Goal: Task Accomplishment & Management: Use online tool/utility

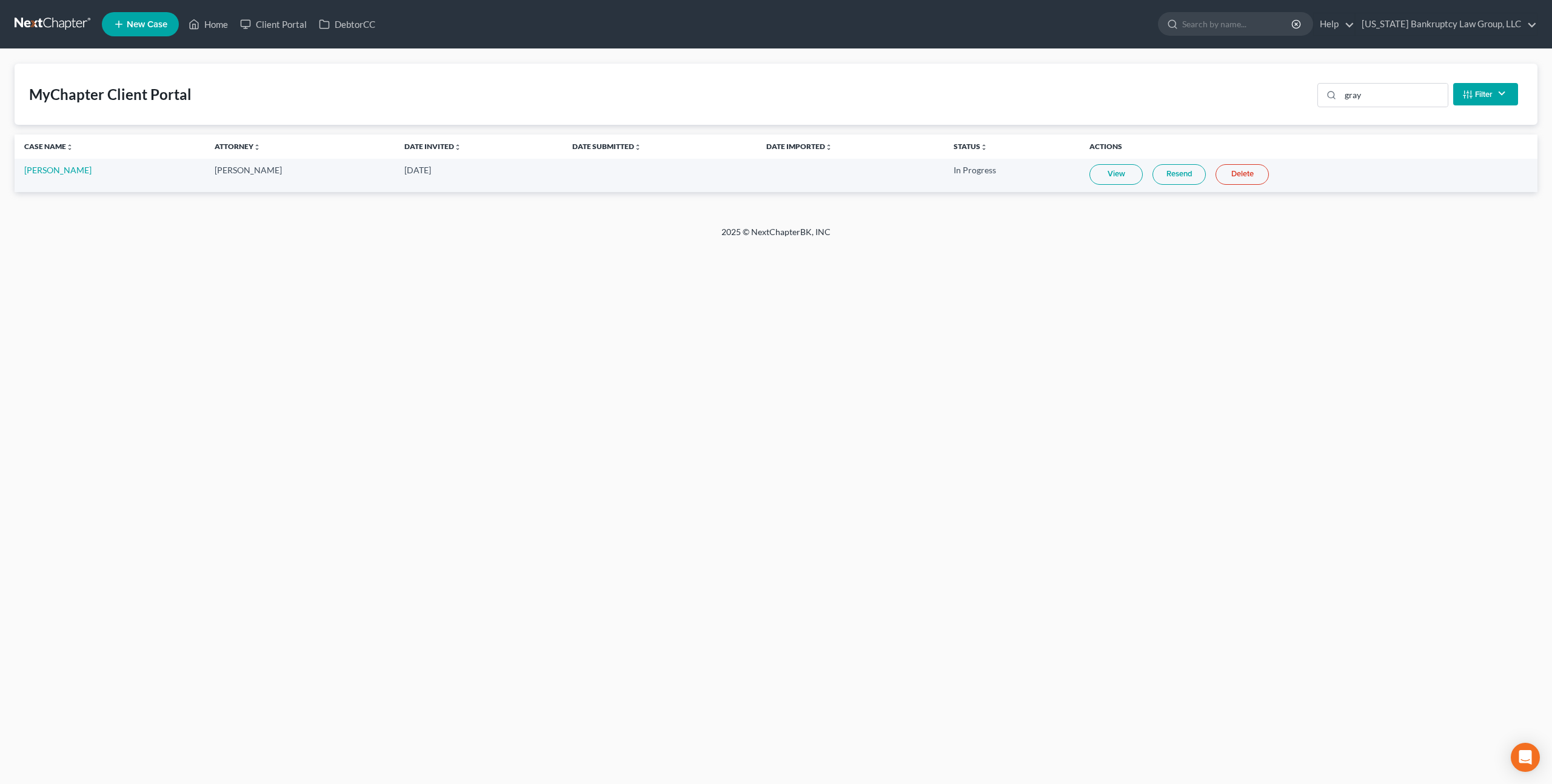
click at [64, 27] on link at bounding box center [53, 24] width 78 height 22
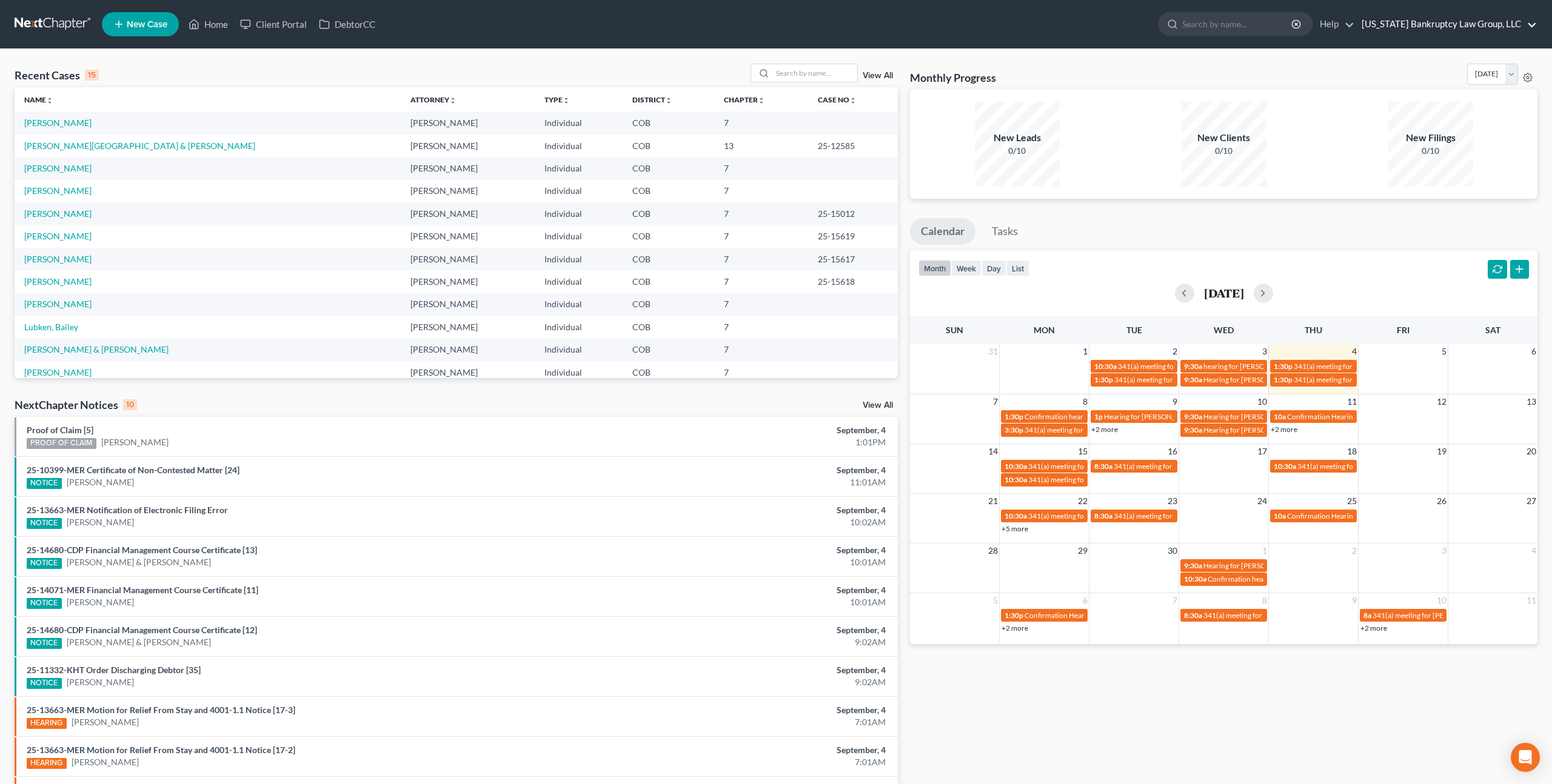
click at [1410, 26] on link "[US_STATE] Bankruptcy Law Group, LLC" at bounding box center [1446, 24] width 181 height 22
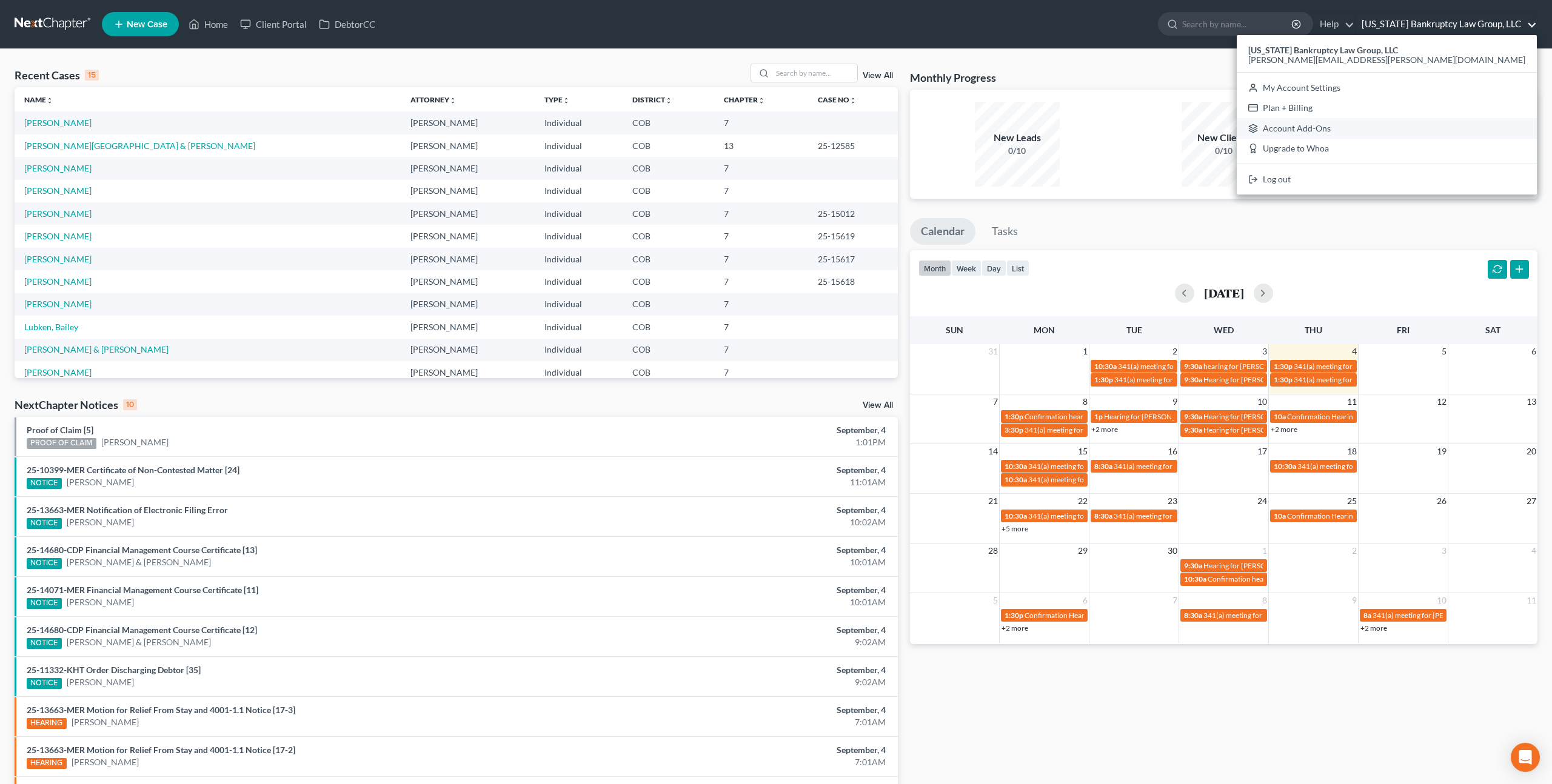
click at [1407, 125] on link "Account Add-Ons" at bounding box center [1387, 129] width 300 height 21
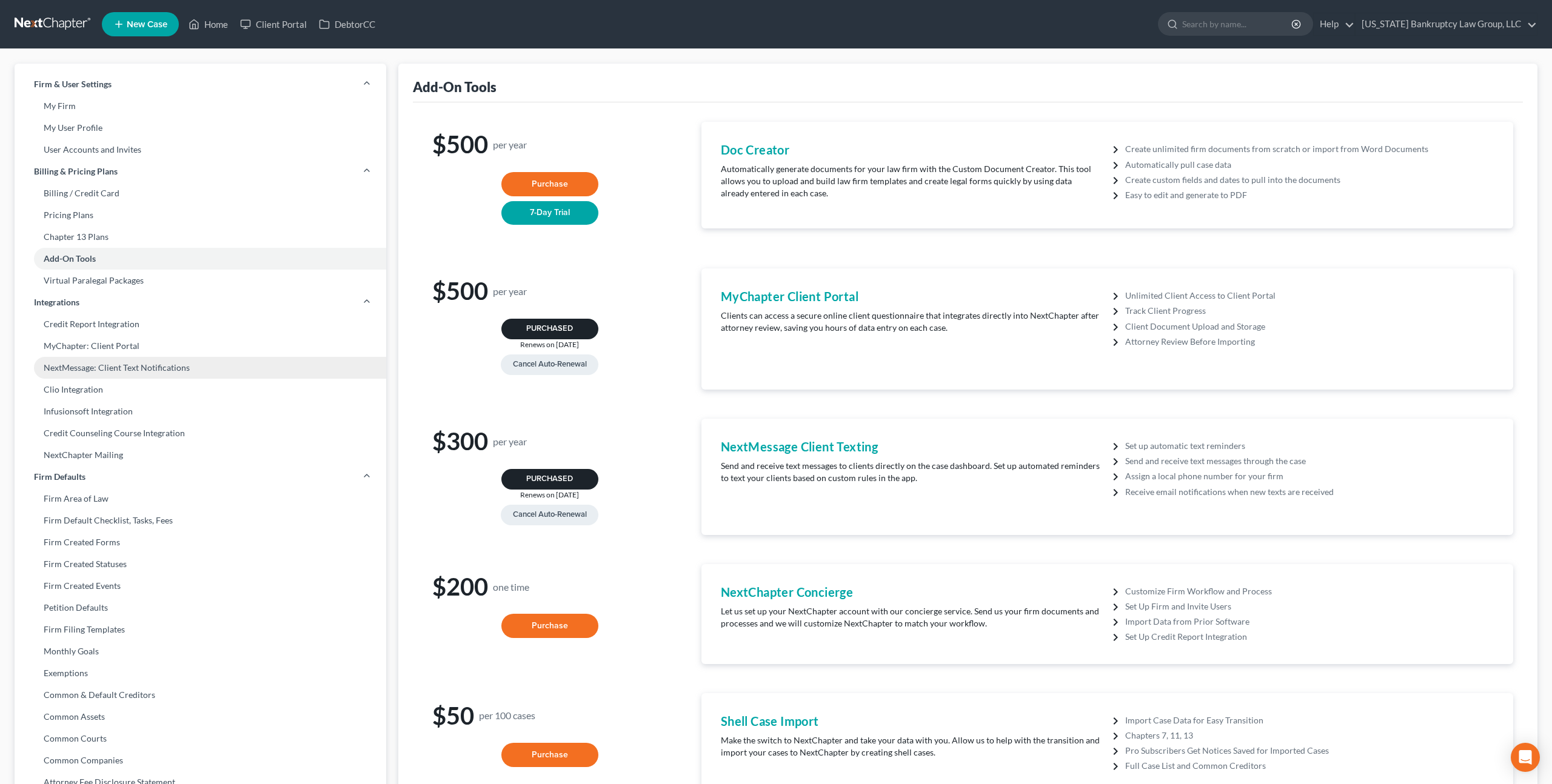
click at [127, 370] on link "NextMessage: Client Text Notifications" at bounding box center [200, 368] width 372 height 22
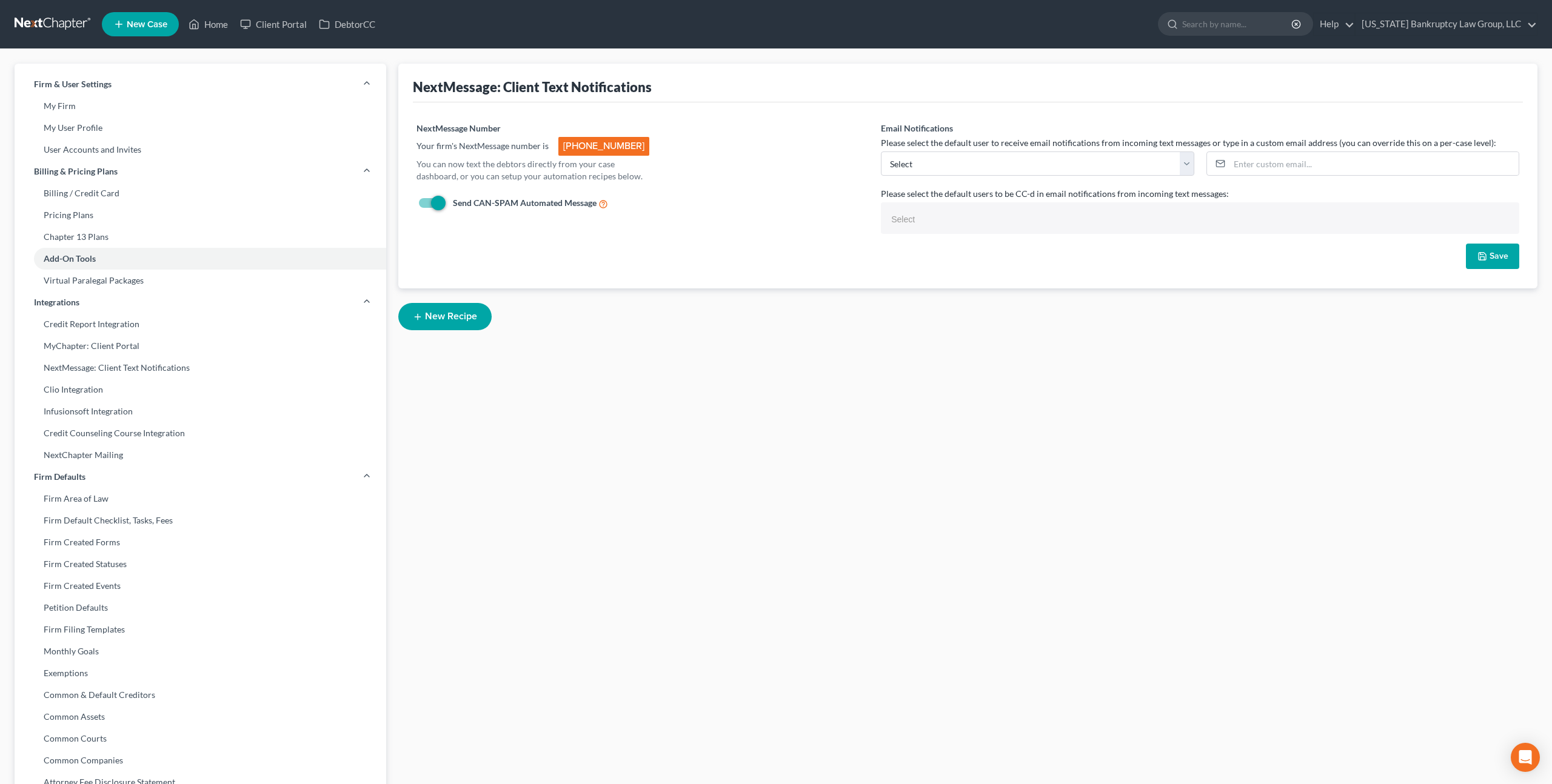
select select
click at [969, 165] on select "peter.mullison@cbklg.com rickpontalion@gmail.com fallan@cbklg.com Select" at bounding box center [1037, 164] width 313 height 24
click at [947, 166] on select "peter.mullison@cbklg.com rickpontalion@gmail.com fallan@cbklg.com Select" at bounding box center [1037, 164] width 313 height 24
select select "0"
click at [881, 152] on select "peter.mullison@cbklg.com rickpontalion@gmail.com fallan@cbklg.com Select" at bounding box center [1037, 164] width 313 height 24
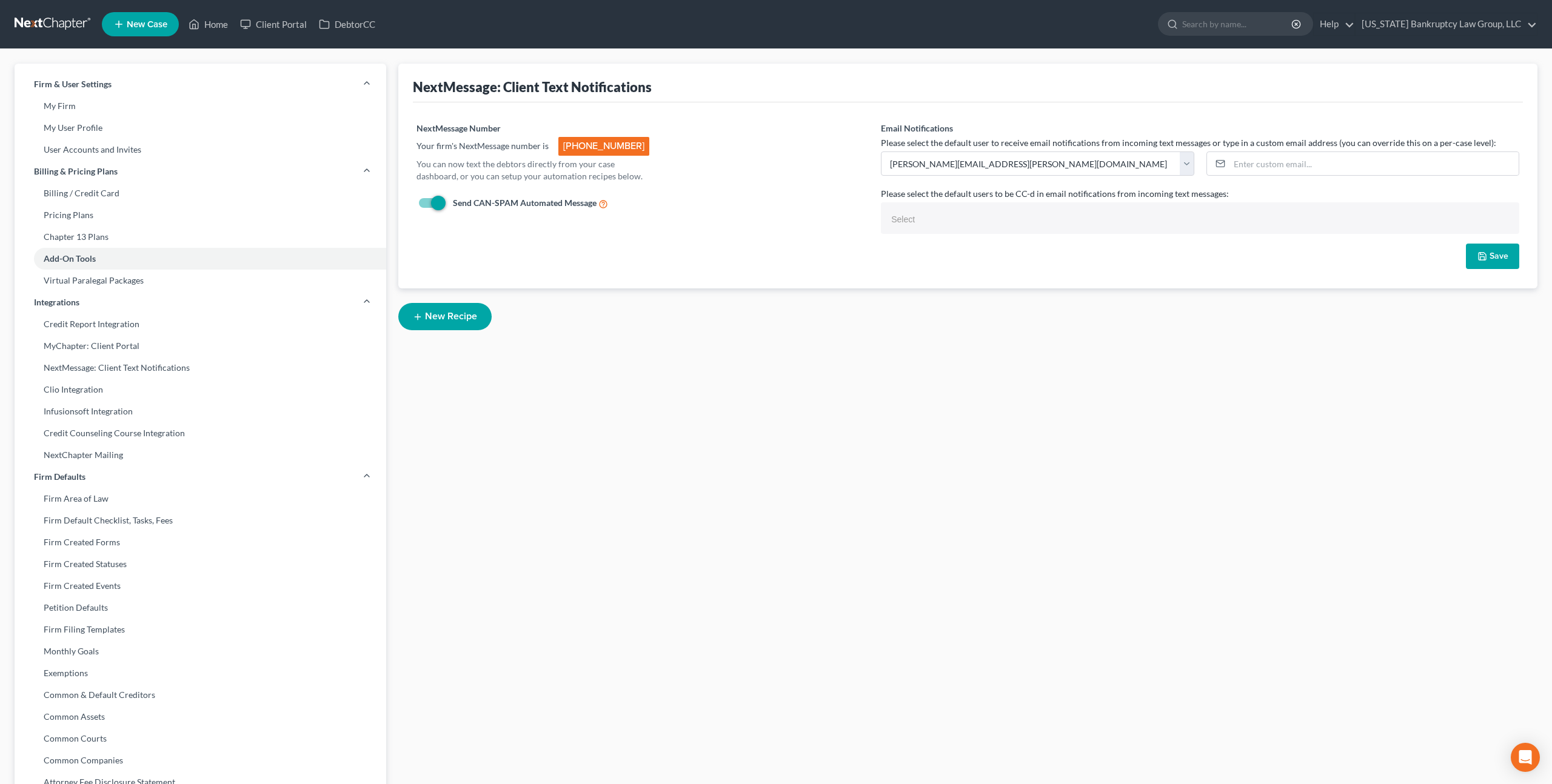
click at [455, 321] on button "New Recipe" at bounding box center [445, 316] width 93 height 28
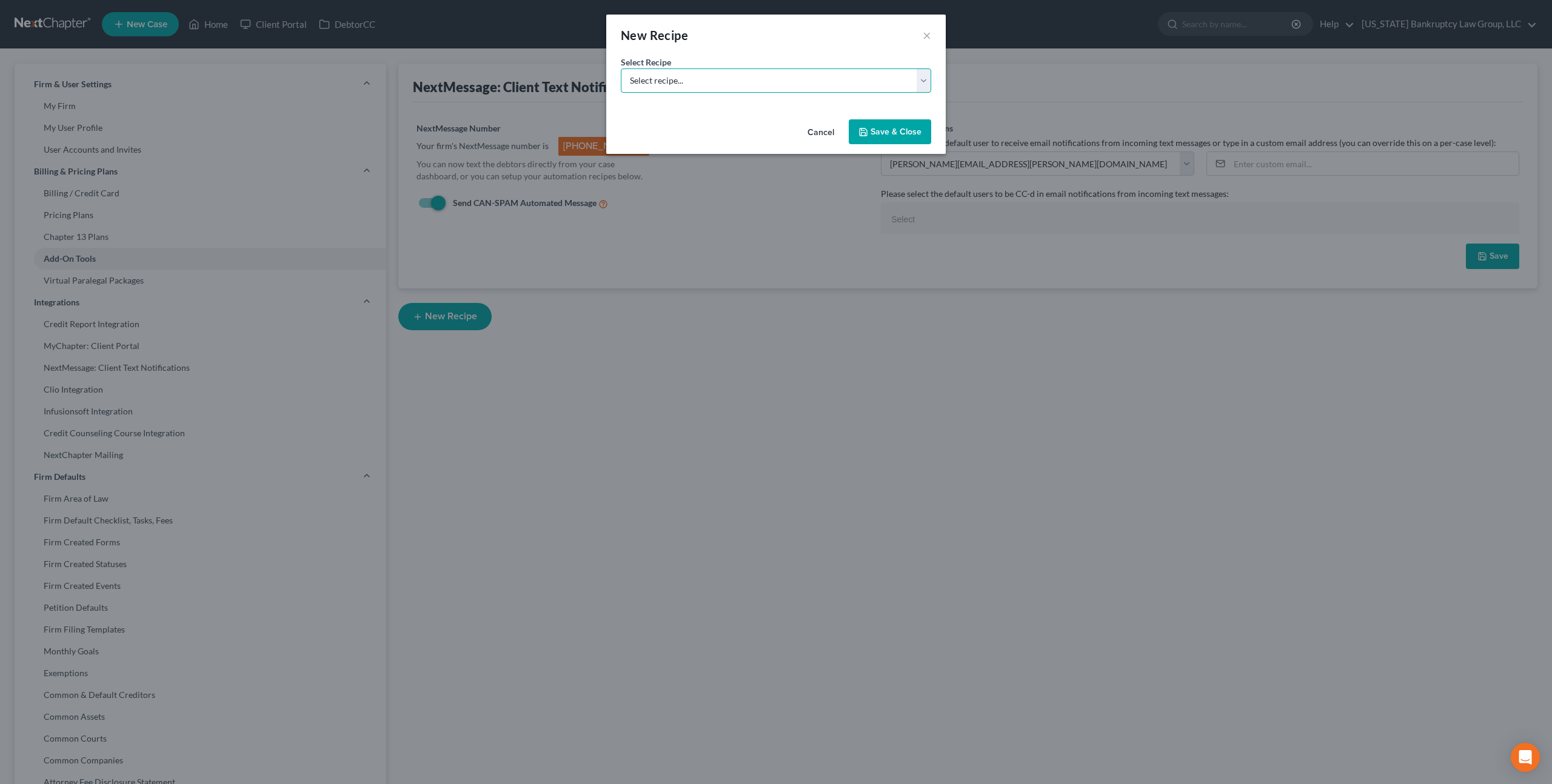
click at [705, 83] on select "Select recipe... New Recipe Post-Filing Course Reminder Documents Reminder Chap…" at bounding box center [776, 81] width 310 height 24
select select "2"
click at [621, 93] on select "Select recipe... New Recipe Post-Filing Course Reminder Documents Reminder Chap…" at bounding box center [776, 81] width 310 height 24
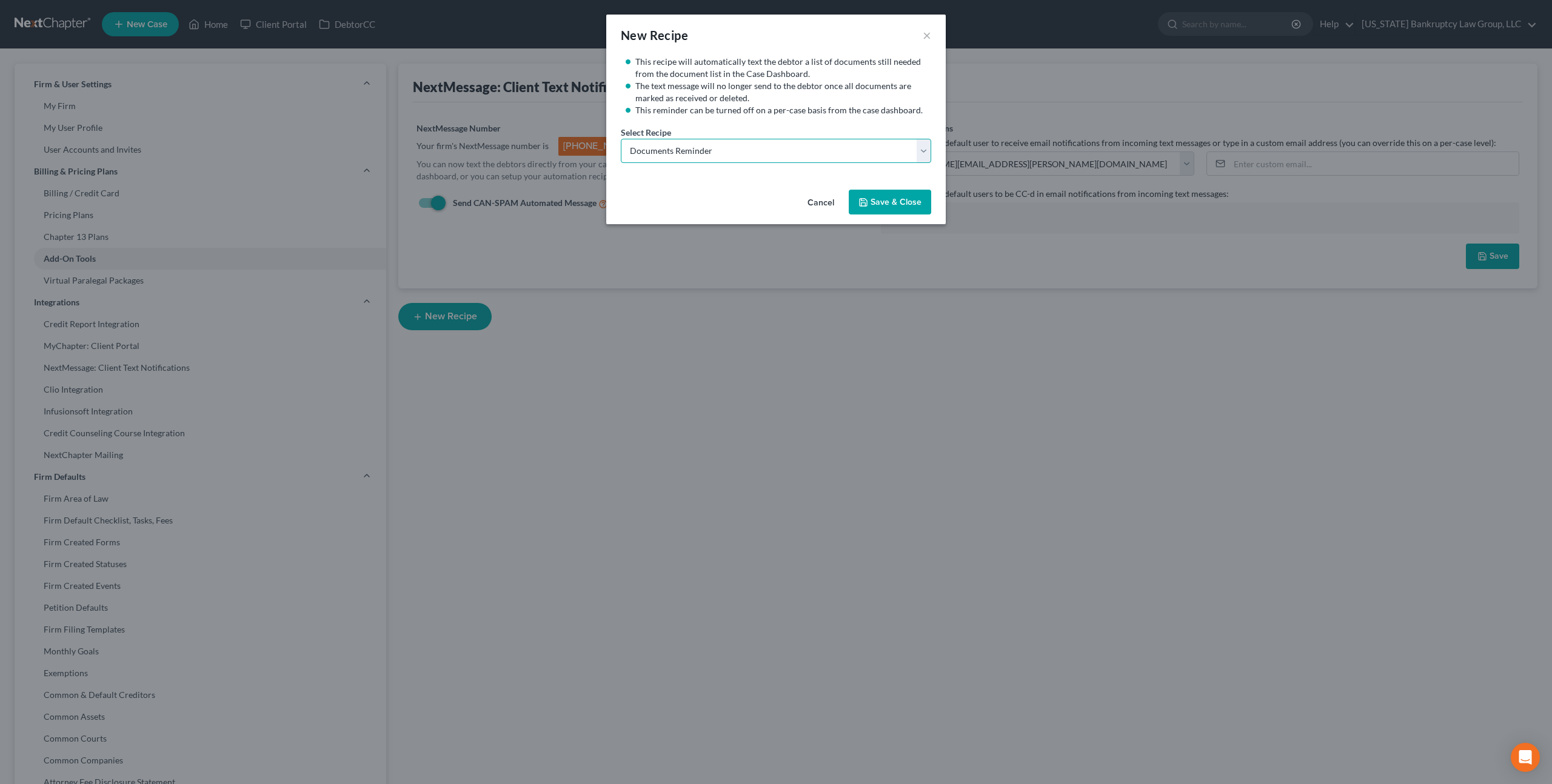
click at [923, 152] on select "Select recipe... New Recipe Post-Filing Course Reminder Documents Reminder Chap…" at bounding box center [776, 151] width 310 height 24
click at [621, 139] on select "Select recipe... New Recipe Post-Filing Course Reminder Documents Reminder Chap…" at bounding box center [776, 151] width 310 height 24
click at [883, 205] on button "Save & Close" at bounding box center [890, 203] width 83 height 26
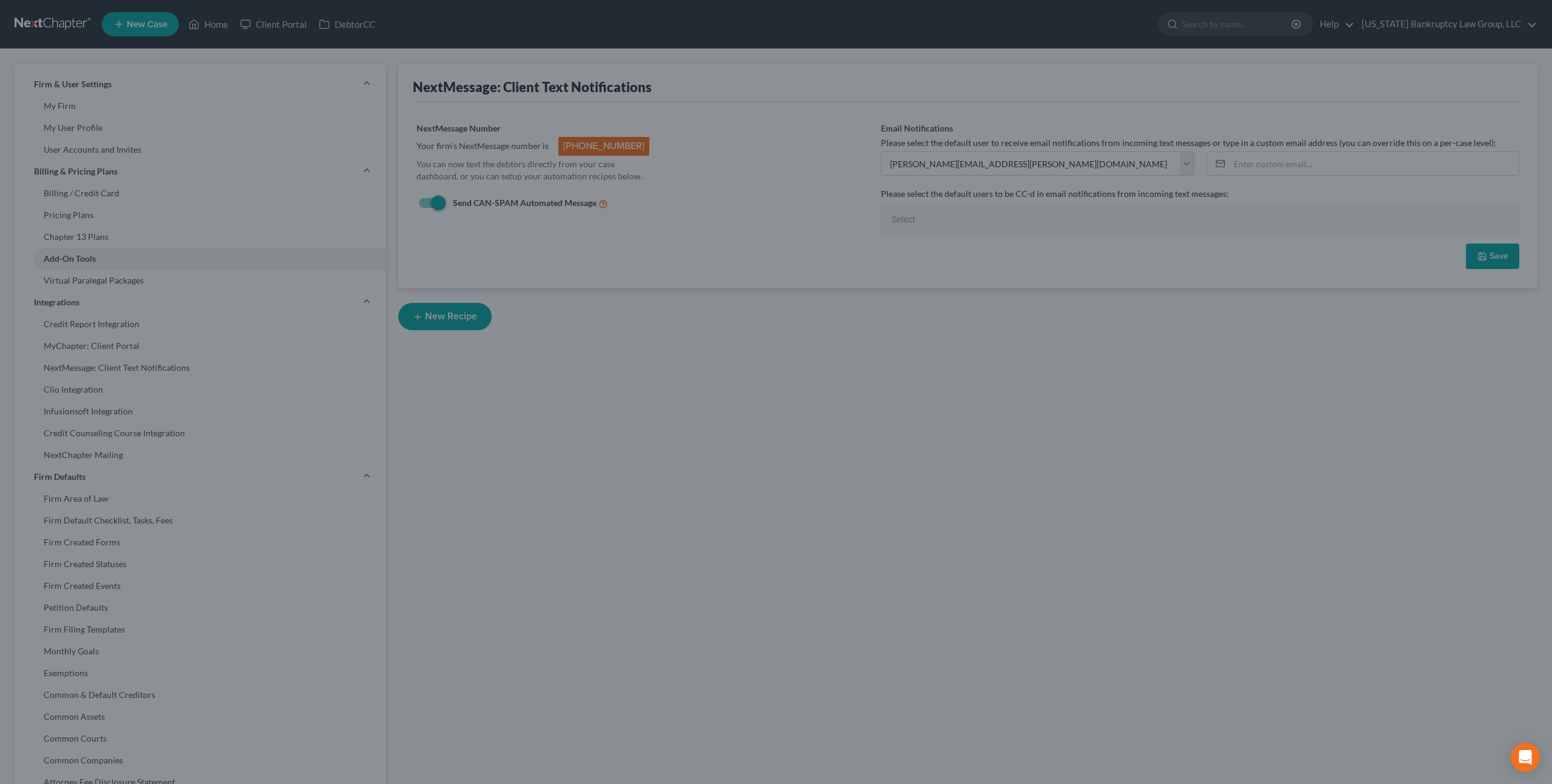
select select "2"
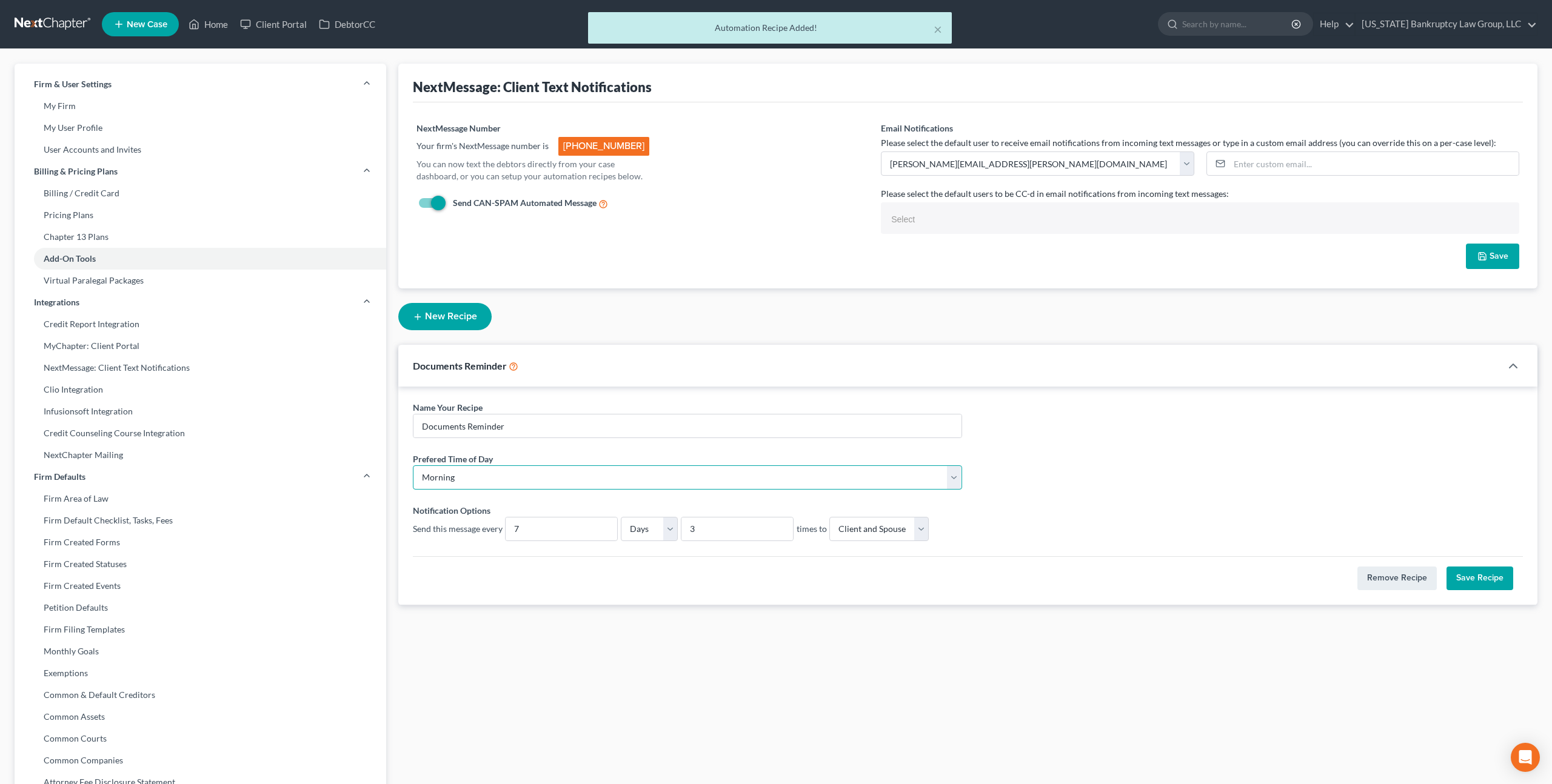
click at [956, 477] on select "Morning Afternoon" at bounding box center [687, 478] width 549 height 24
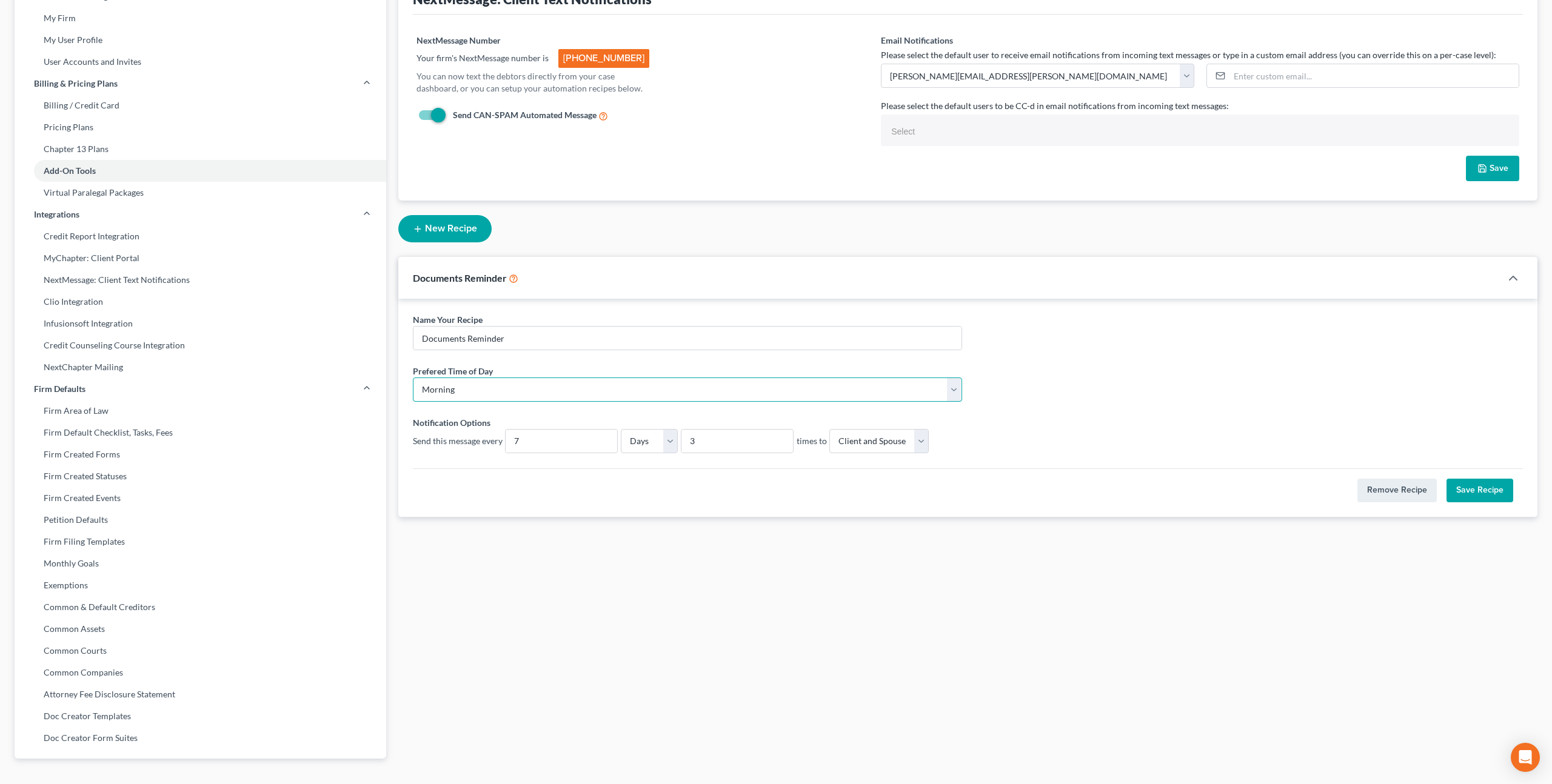
scroll to position [94, 0]
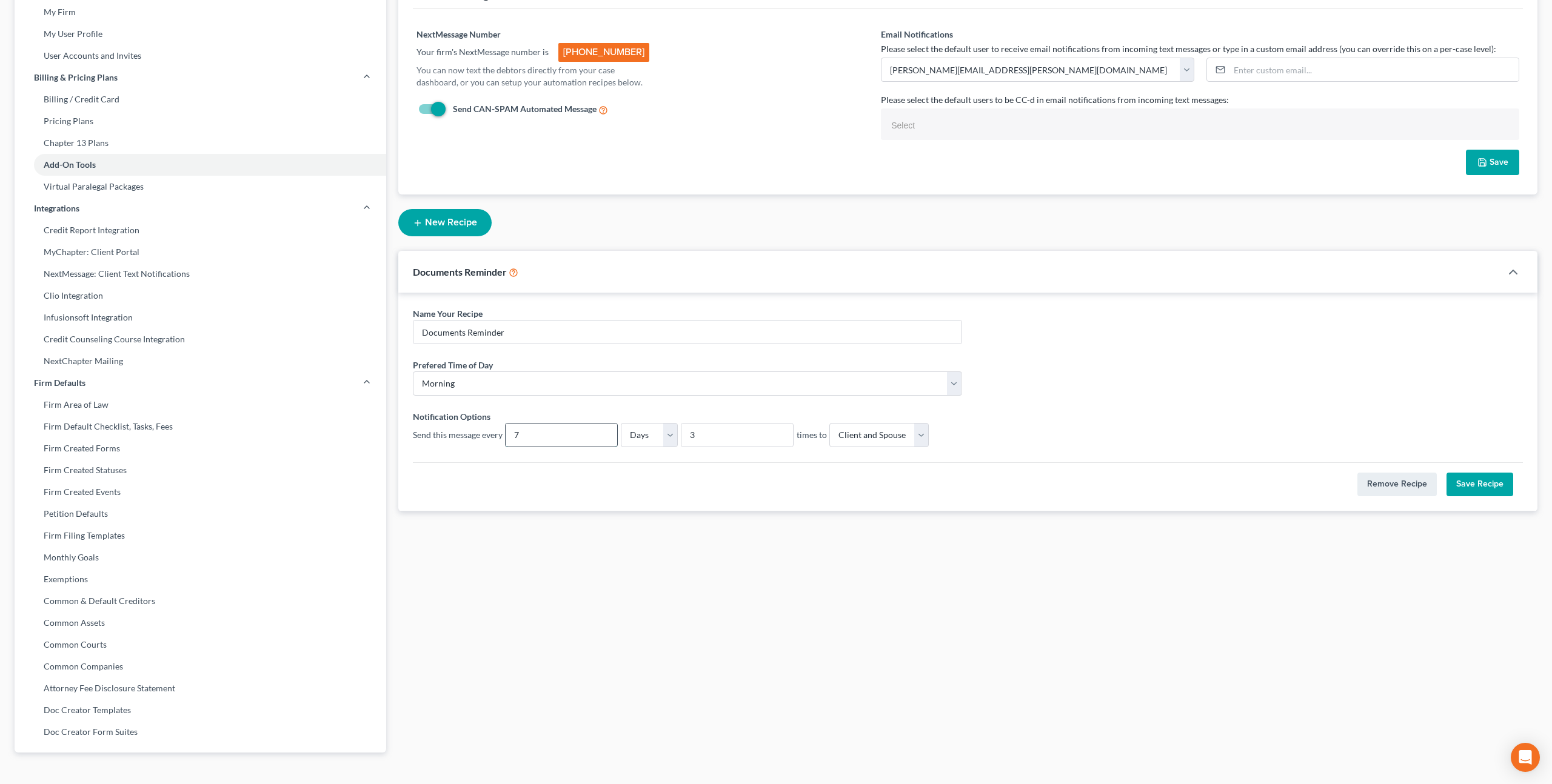
click at [595, 439] on input "7" at bounding box center [561, 435] width 111 height 23
click at [512, 436] on input "7" at bounding box center [561, 435] width 111 height 23
type input "1"
click at [913, 122] on input "text" at bounding box center [1199, 125] width 621 height 18
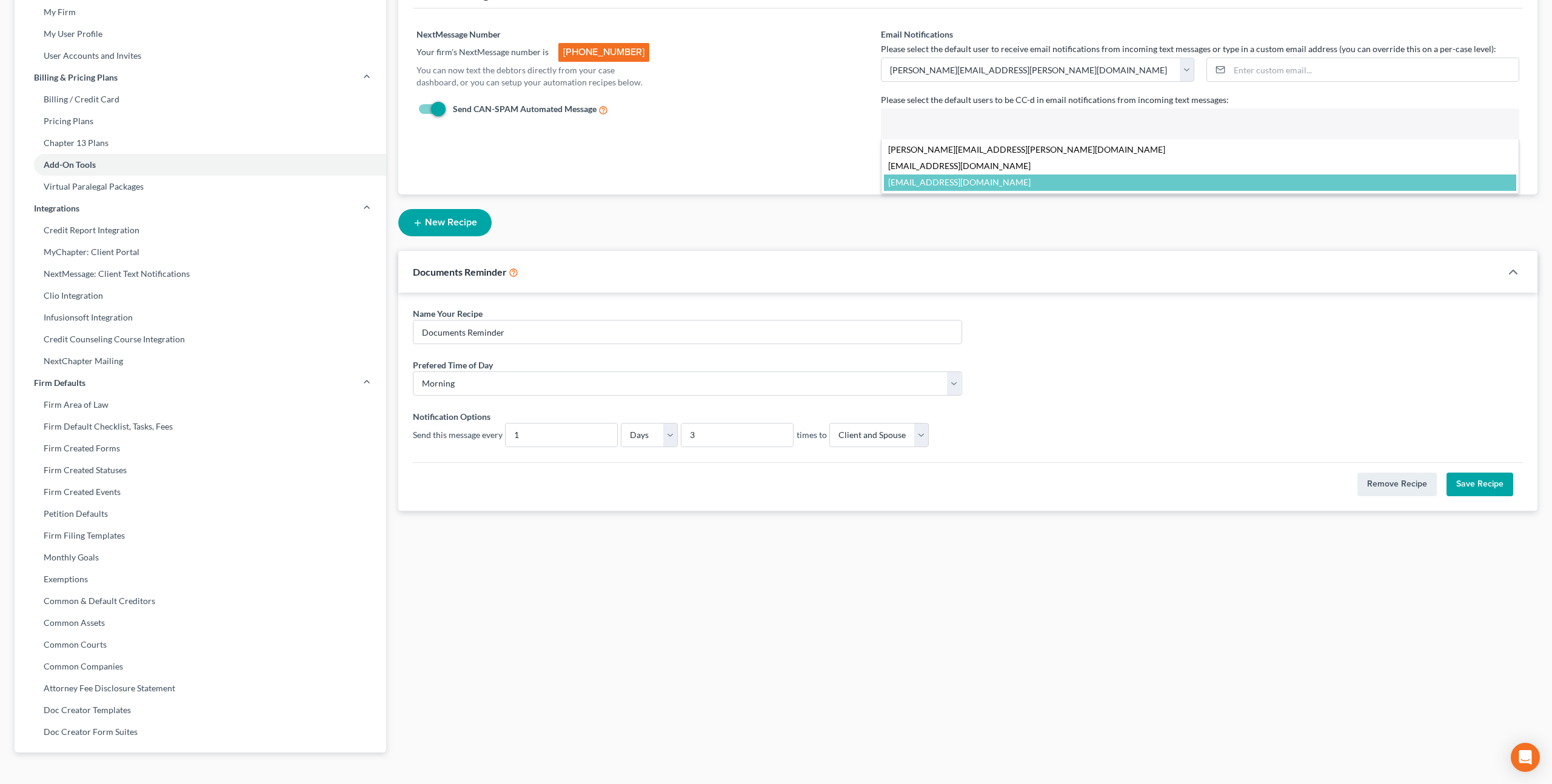
select select "25372"
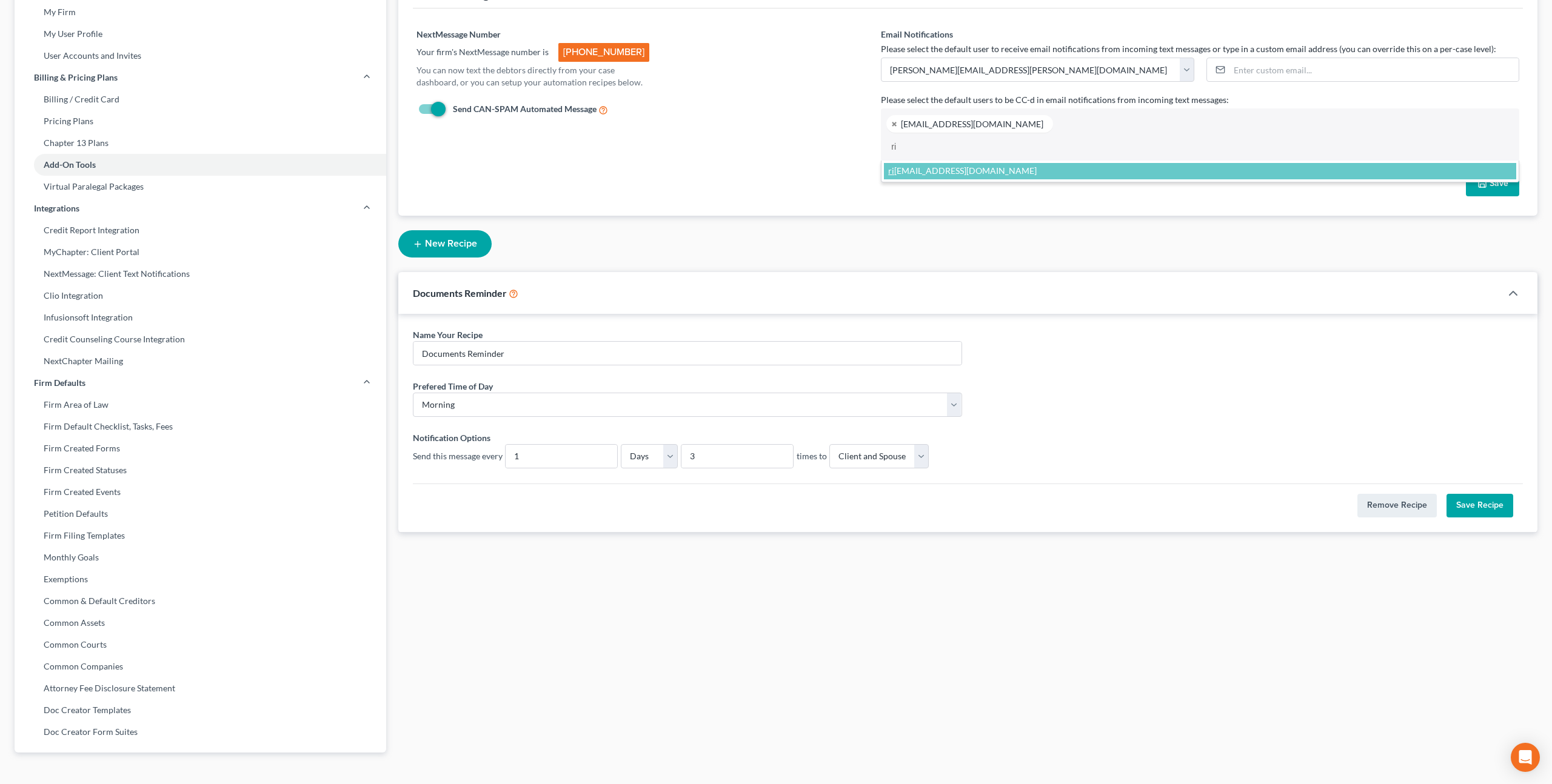
type input "ri"
select select "4493"
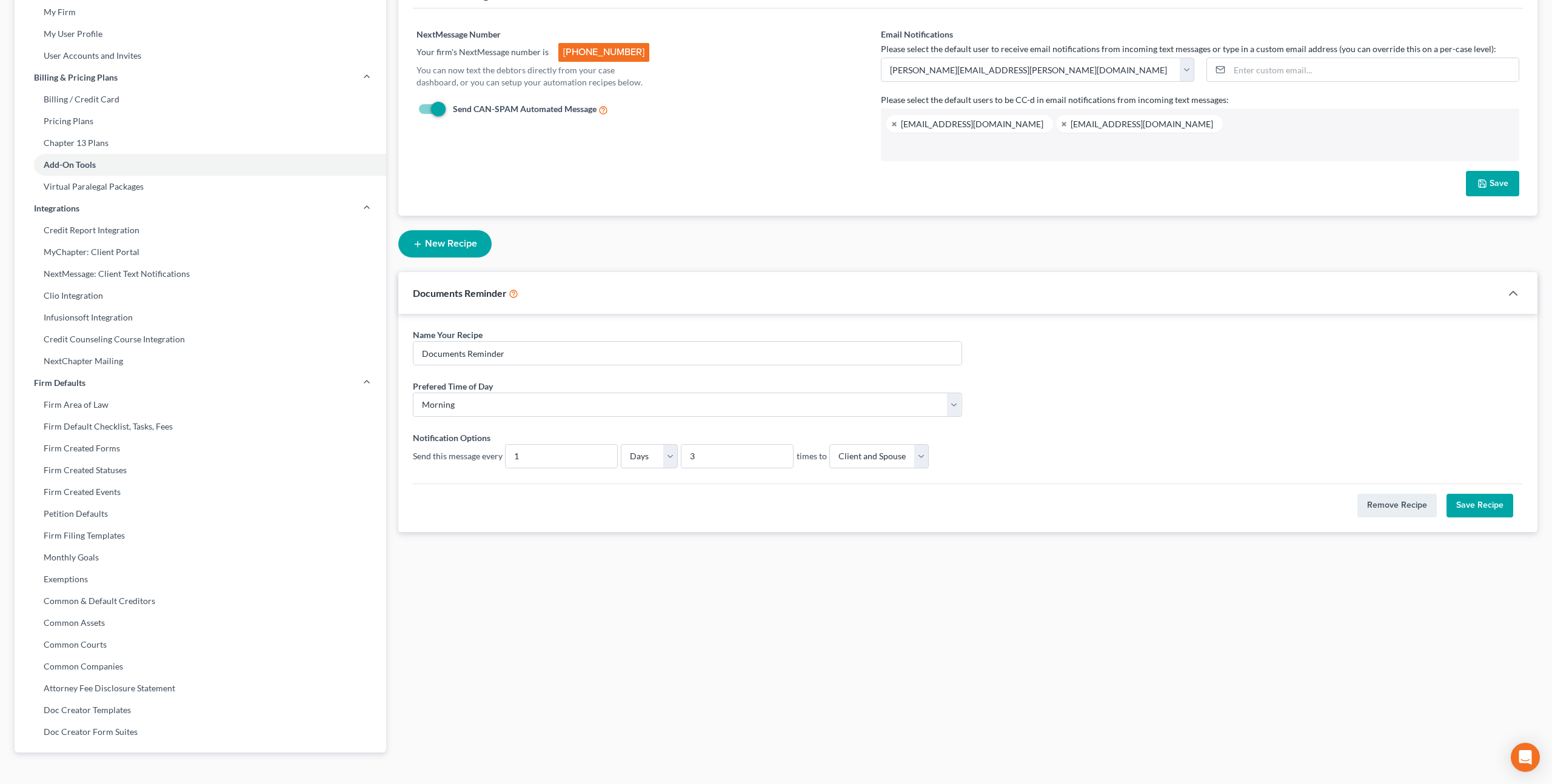
click at [1482, 182] on icon "button" at bounding box center [1482, 184] width 10 height 10
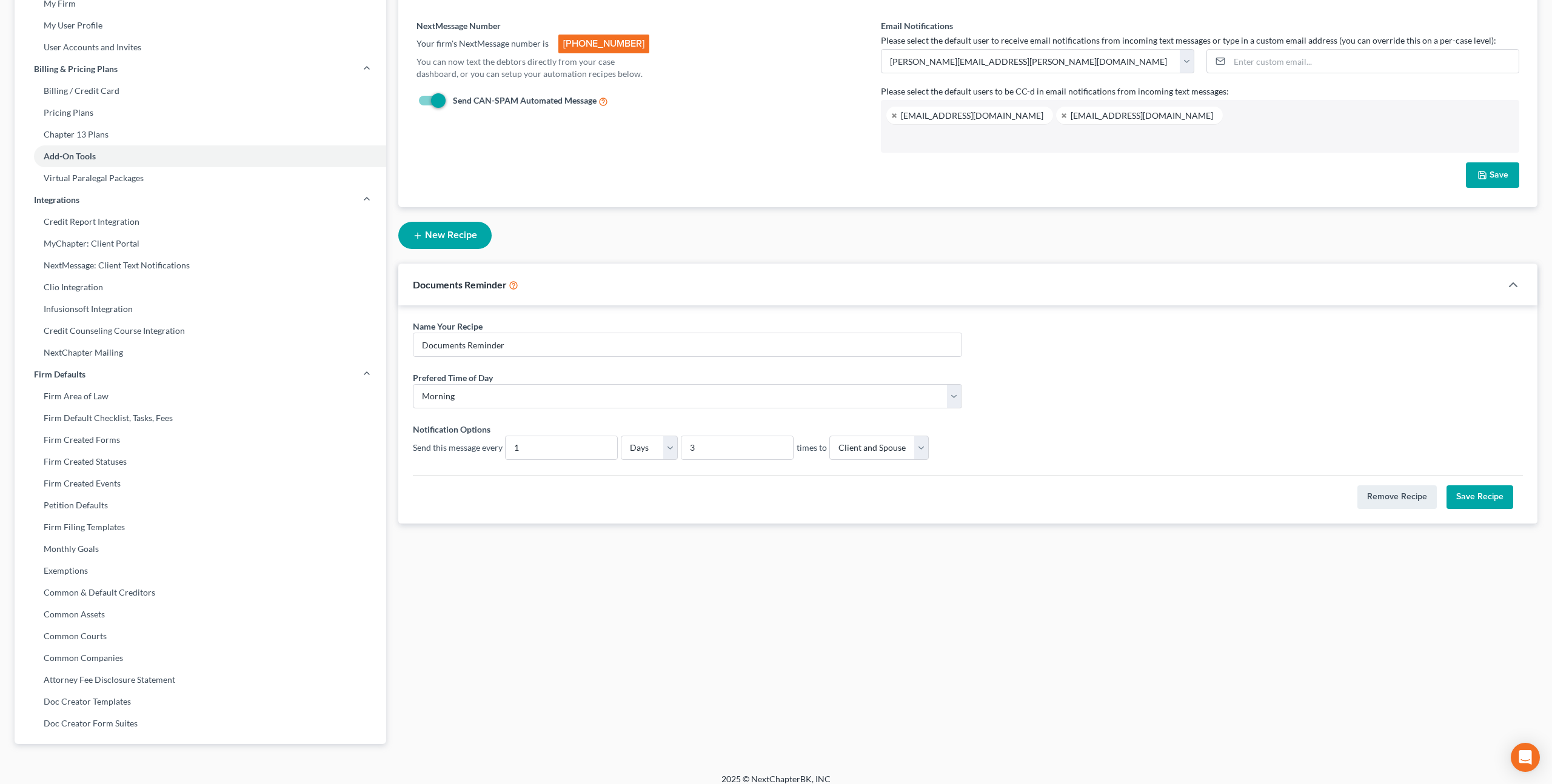
scroll to position [113, 0]
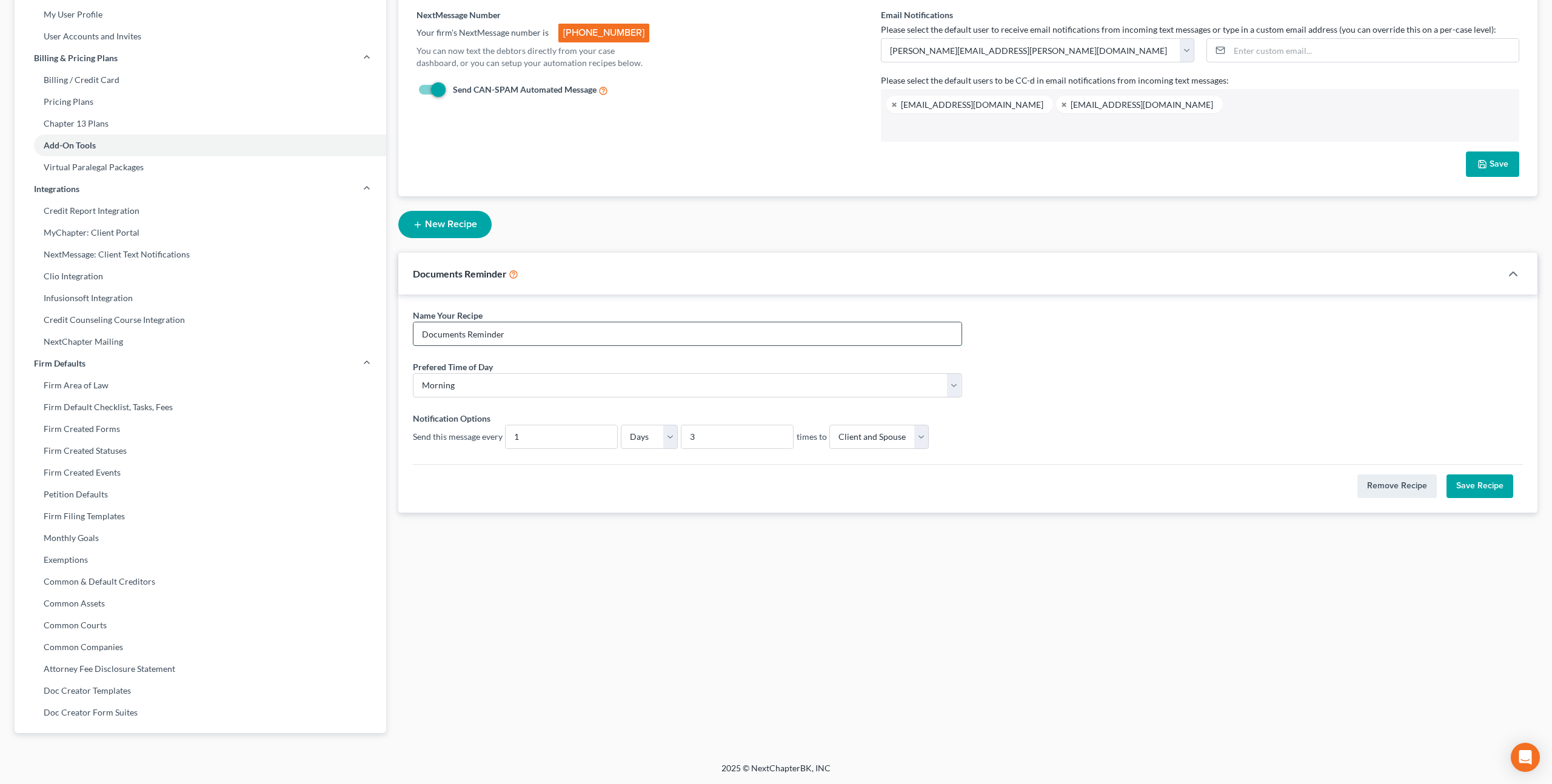
click at [693, 333] on input "Documents Reminder" at bounding box center [687, 334] width 548 height 23
click at [734, 238] on div "New Recipe Documents Reminder Name Your Recipe * Documents Reminder Prefered Ti…" at bounding box center [968, 355] width 1139 height 317
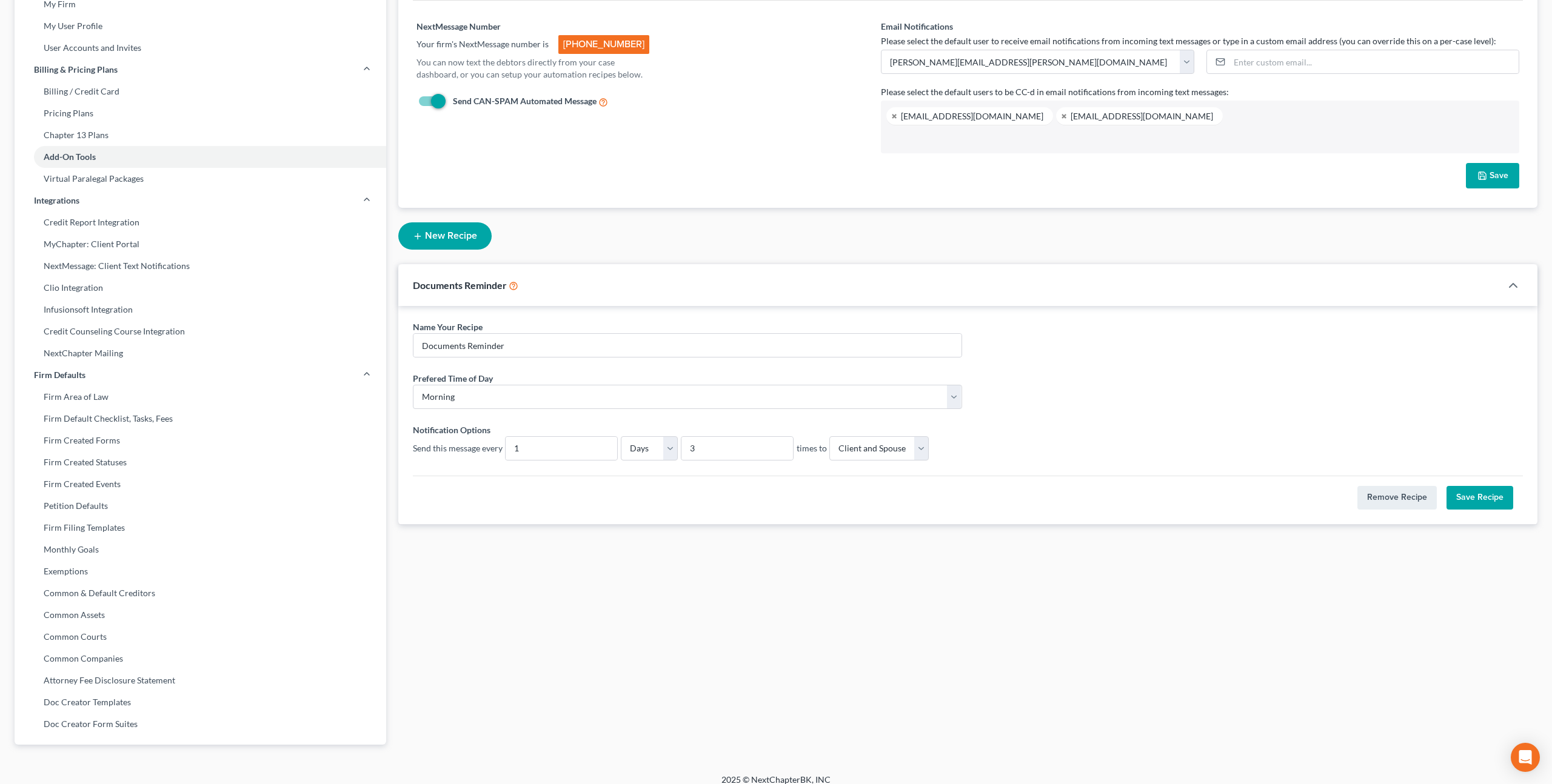
click at [1486, 491] on button "Save Recipe" at bounding box center [1480, 498] width 67 height 24
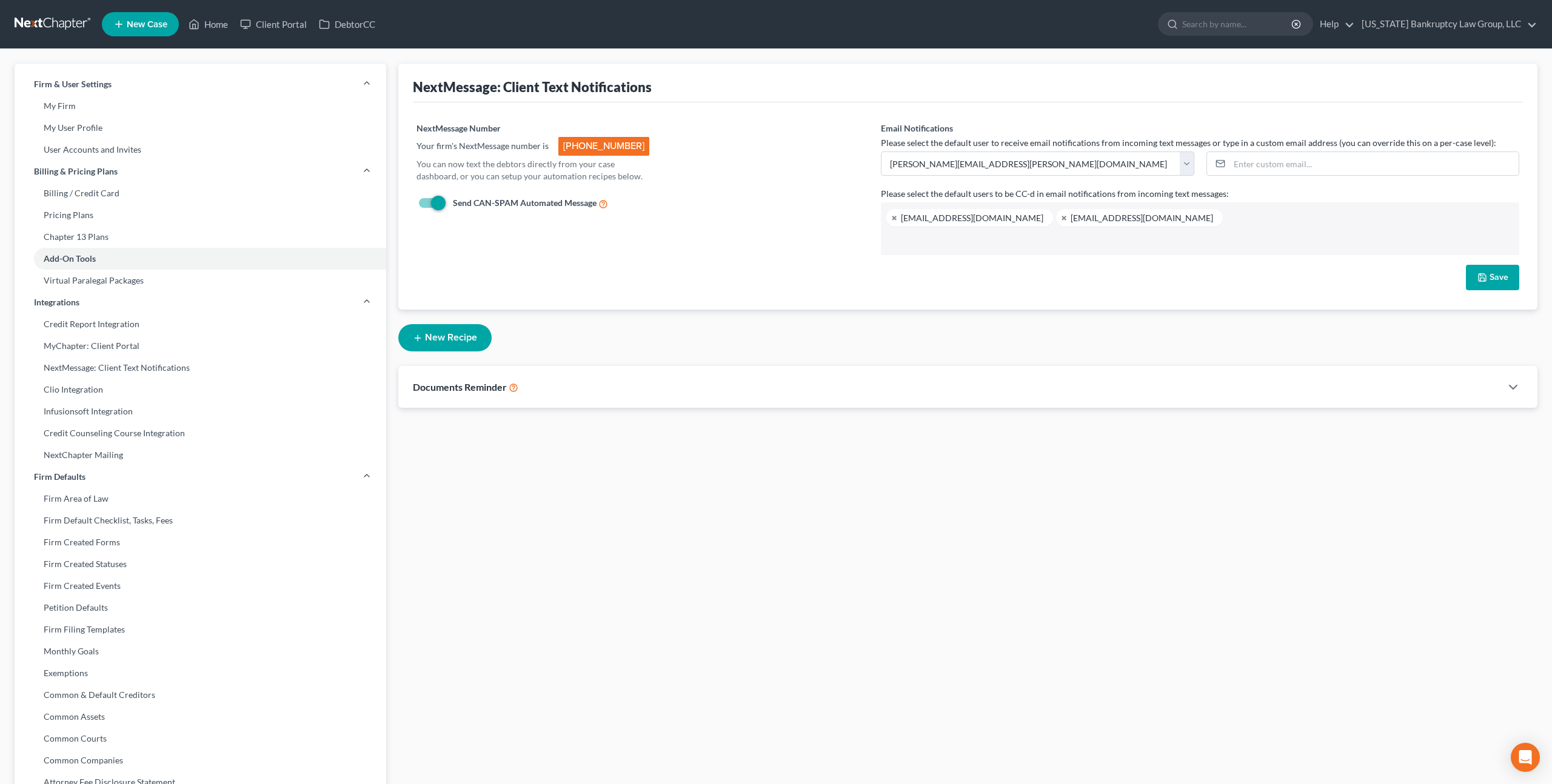
click at [48, 26] on link at bounding box center [53, 24] width 78 height 22
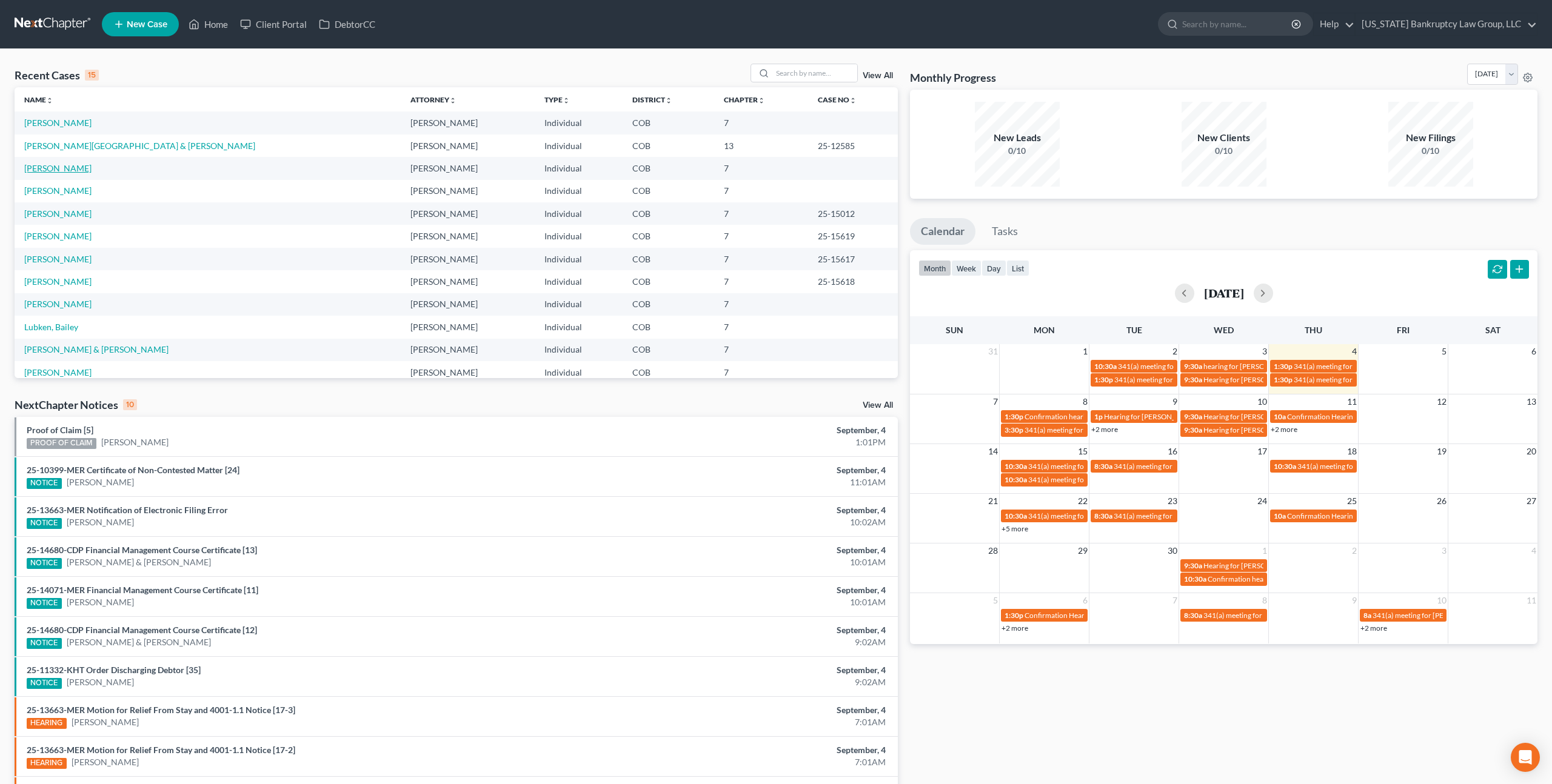
click at [72, 163] on link "[PERSON_NAME]" at bounding box center [58, 168] width 67 height 10
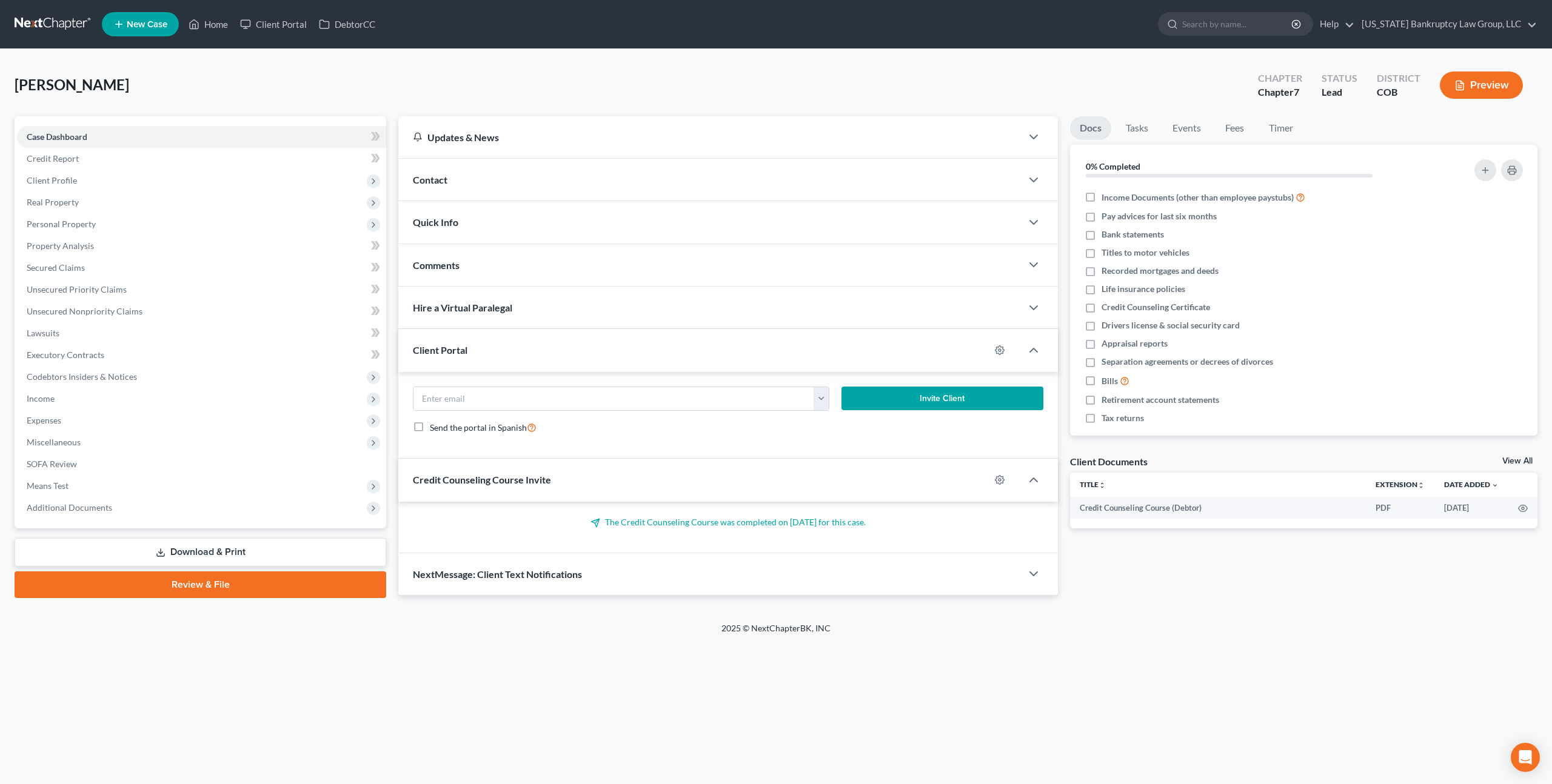
click at [593, 577] on div "NextMessage: Client Text Notifications" at bounding box center [710, 574] width 623 height 42
click at [588, 677] on input "text" at bounding box center [760, 680] width 529 height 30
